Goal: Use online tool/utility: Utilize a website feature to perform a specific function

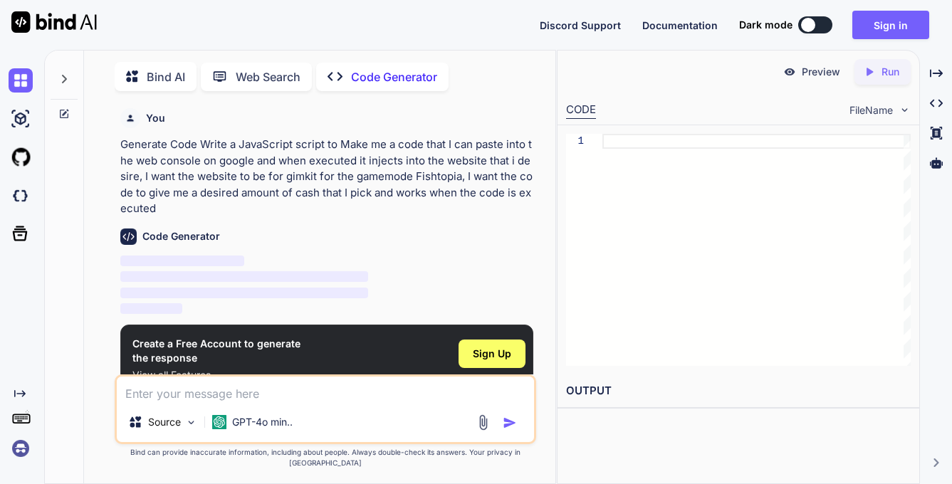
scroll to position [6, 0]
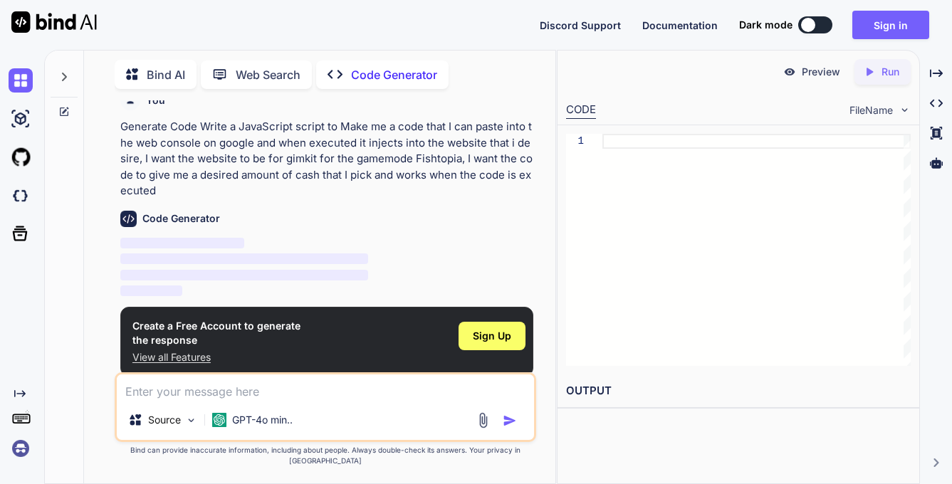
type textarea "x"
click at [478, 336] on span "Sign Up" at bounding box center [492, 336] width 38 height 14
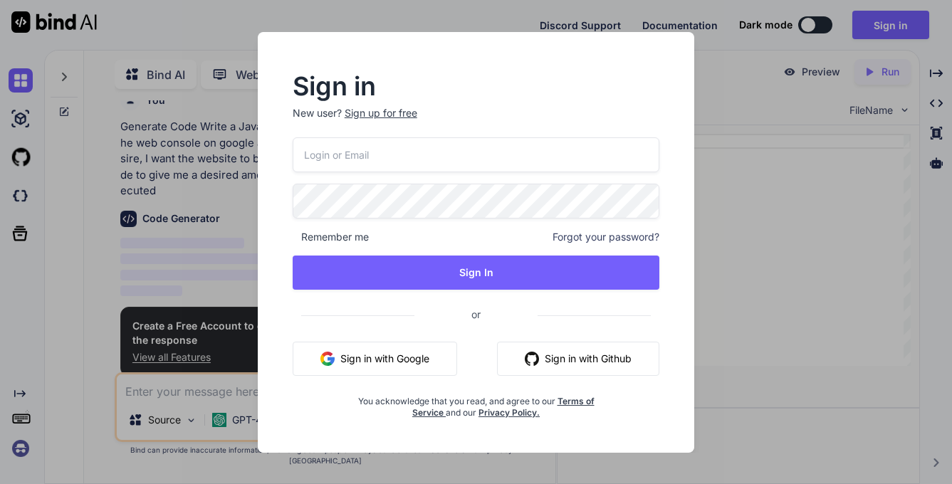
click at [387, 105] on div "Sign in New user? Sign up for free" at bounding box center [476, 106] width 367 height 63
click at [387, 108] on div "Sign up for free" at bounding box center [381, 113] width 73 height 14
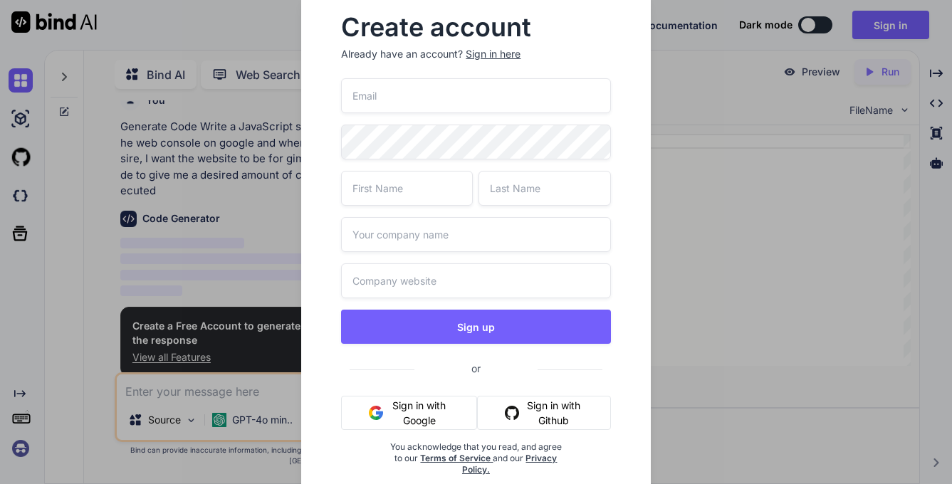
click at [439, 414] on button "Sign in with Google" at bounding box center [408, 413] width 135 height 34
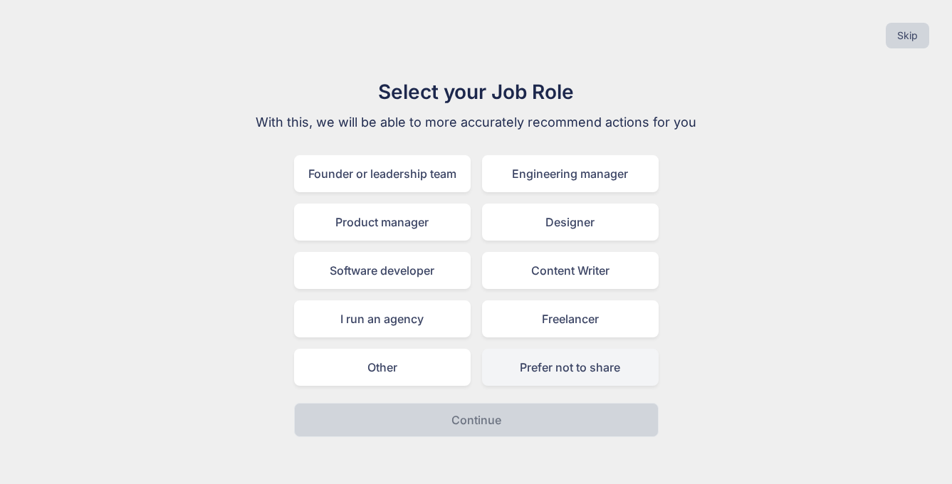
click at [553, 367] on div "Prefer not to share" at bounding box center [570, 367] width 177 height 37
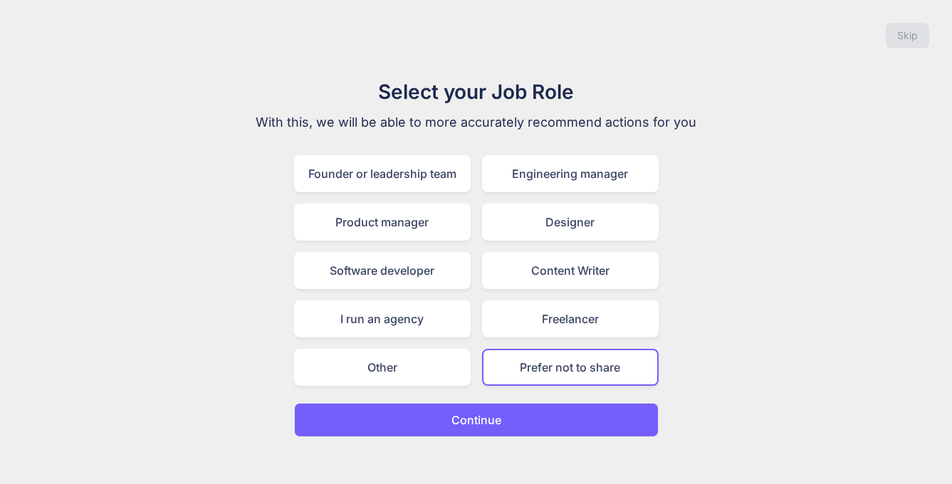
click at [523, 412] on button "Continue" at bounding box center [476, 420] width 365 height 34
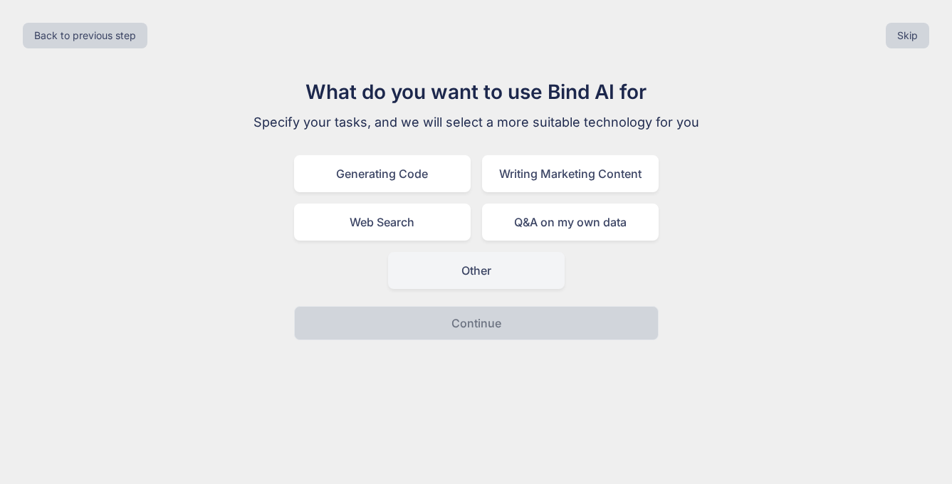
click at [506, 269] on div "Other" at bounding box center [476, 270] width 177 height 37
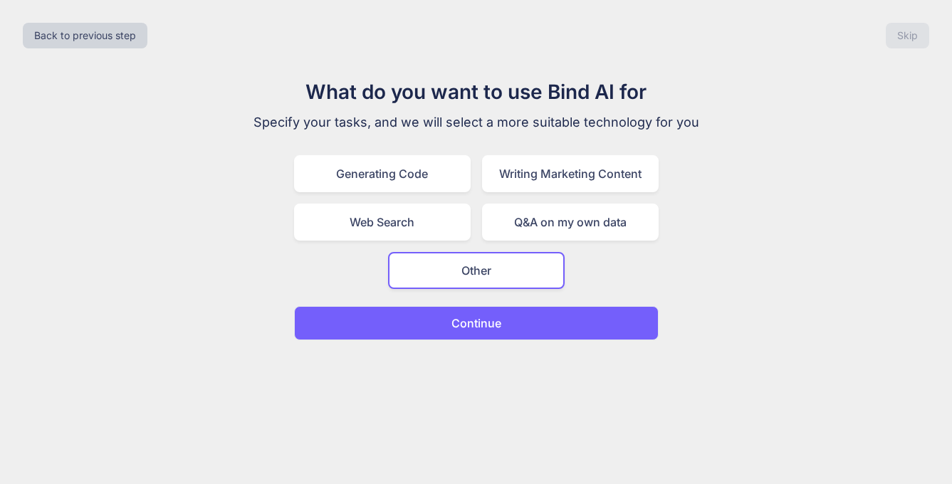
click at [504, 317] on button "Continue" at bounding box center [476, 323] width 365 height 34
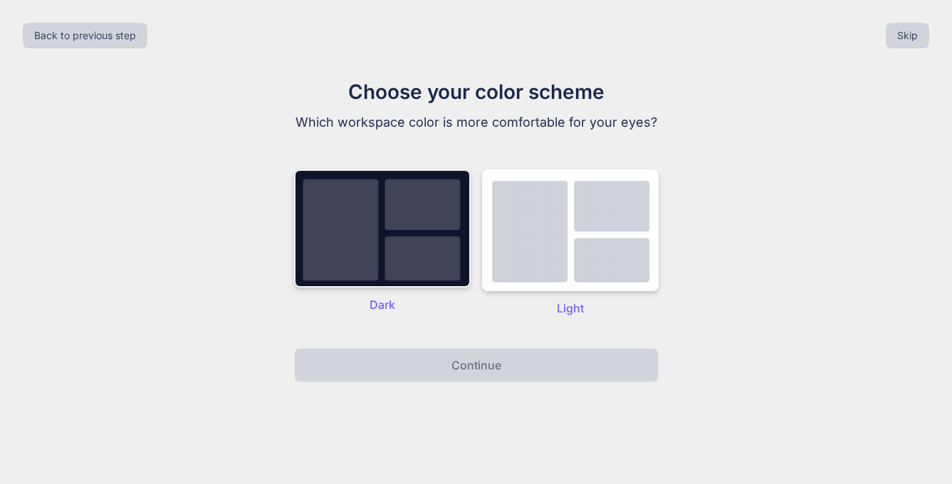
click at [404, 240] on img at bounding box center [382, 228] width 177 height 118
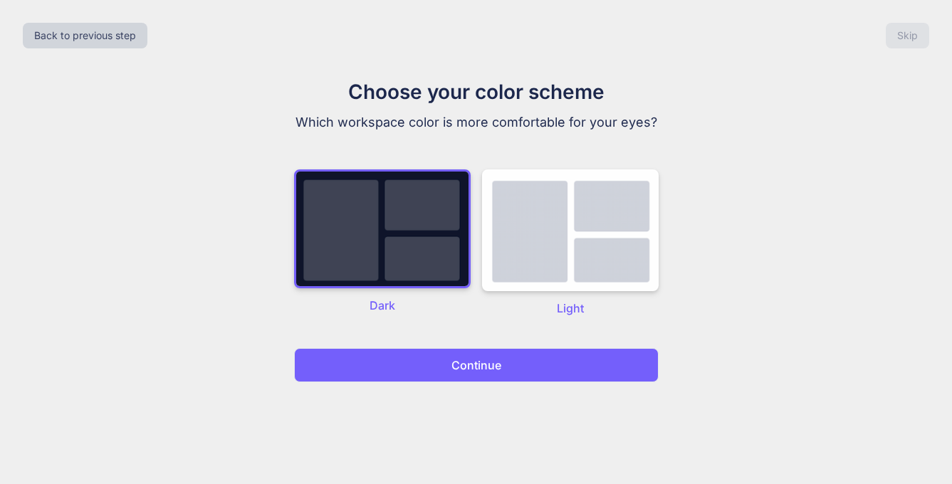
click at [454, 346] on div "Choose your color scheme Which workspace color is more comfortable for your eye…" at bounding box center [476, 230] width 479 height 306
click at [454, 358] on p "Continue" at bounding box center [477, 365] width 50 height 17
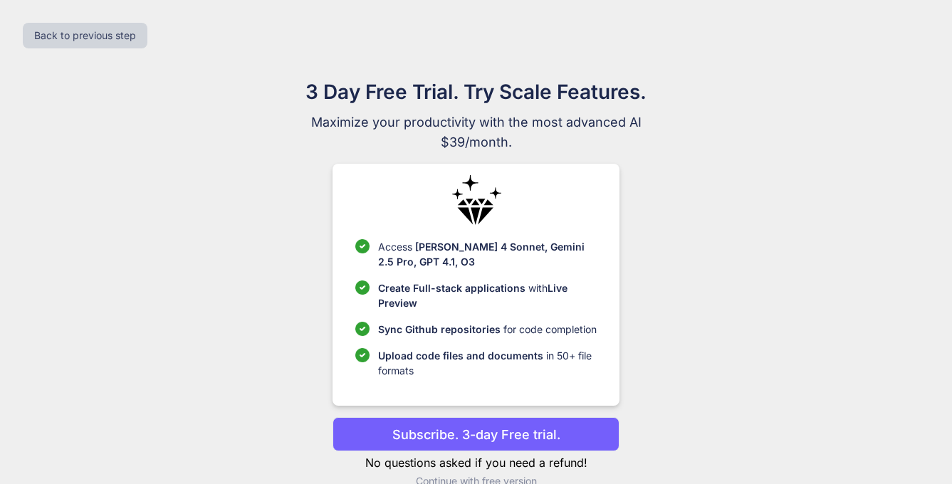
scroll to position [27, 0]
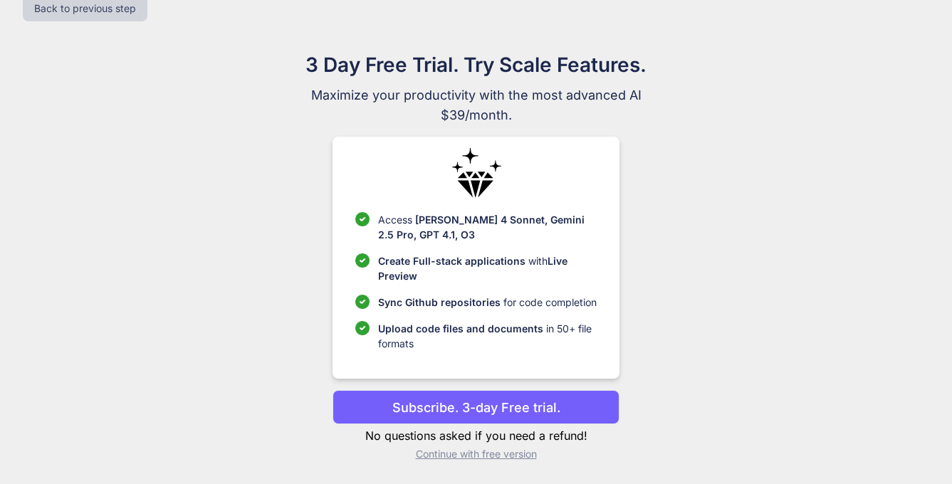
click at [517, 457] on p "Continue with free version" at bounding box center [476, 454] width 287 height 14
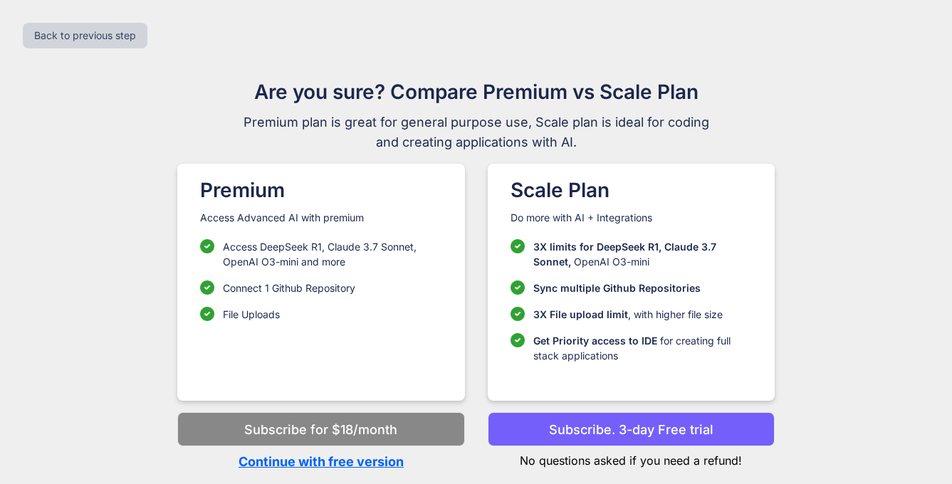
click at [352, 459] on p "Continue with free version" at bounding box center [320, 461] width 287 height 19
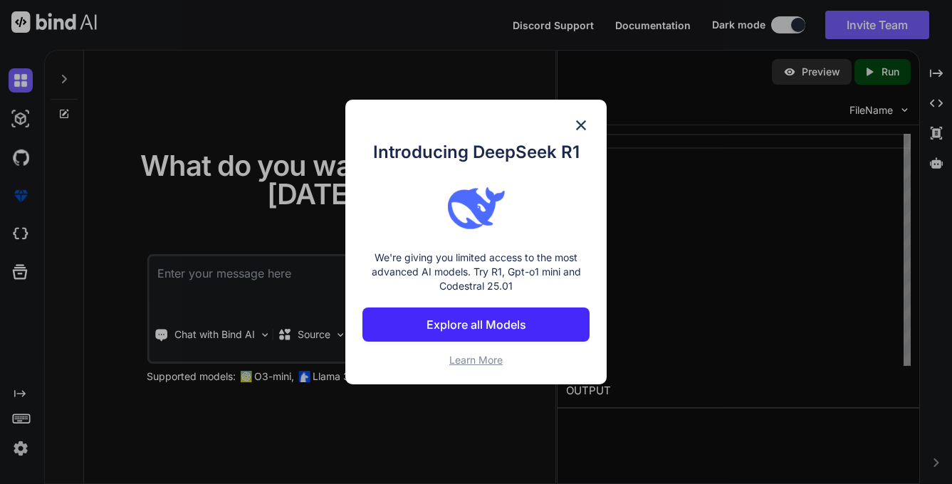
click at [579, 124] on img at bounding box center [581, 125] width 17 height 17
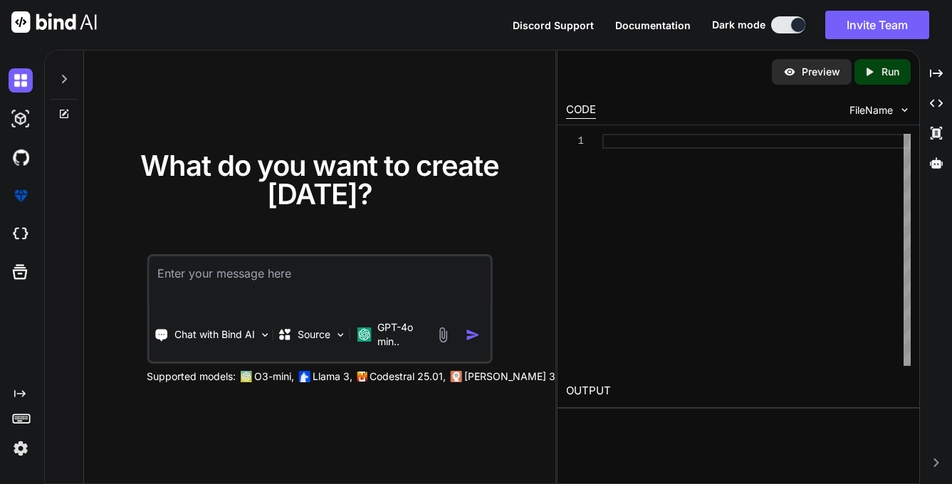
click at [290, 272] on textarea at bounding box center [319, 282] width 341 height 53
paste textarea "Make me a code that I can paste into the web console on google and when execute…"
type textarea "Make me a code that I can paste into the web console on google and when execute…"
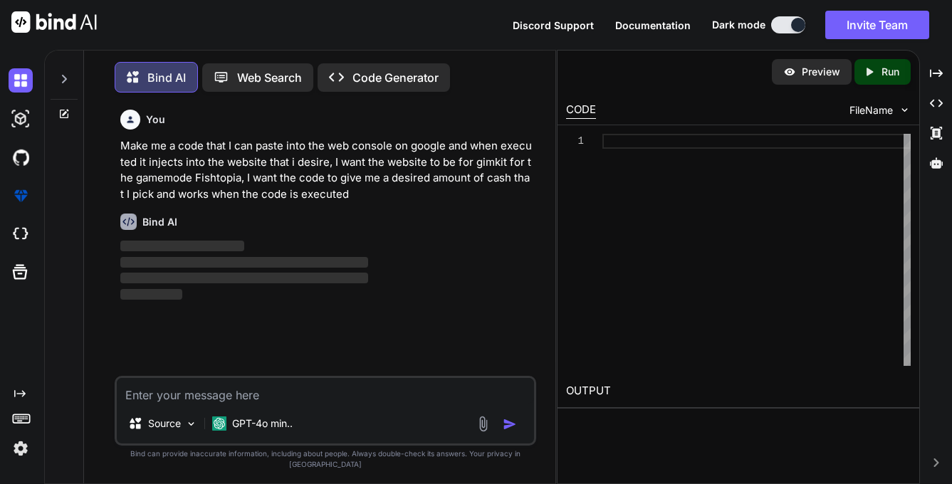
scroll to position [7, 0]
